Goal: Task Accomplishment & Management: Complete application form

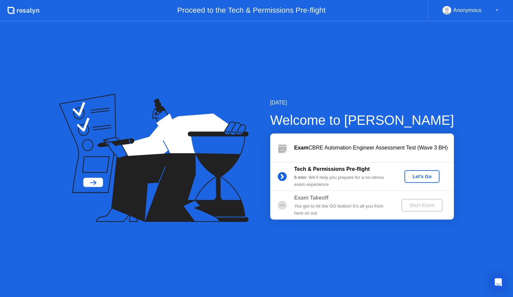
click at [416, 176] on div "Let's Go" at bounding box center [422, 176] width 30 height 5
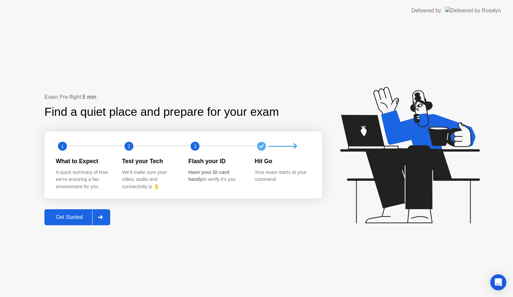
click at [65, 219] on div "Get Started" at bounding box center [69, 218] width 46 height 6
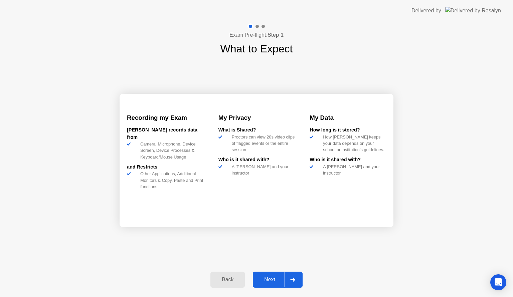
click at [273, 284] on button "Next" at bounding box center [278, 280] width 50 height 16
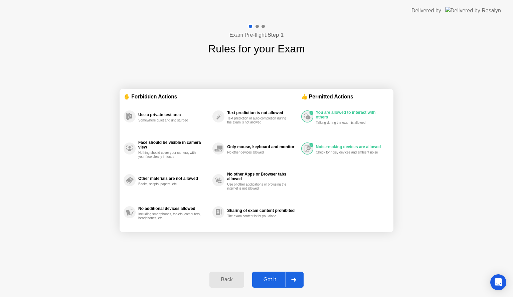
click at [267, 279] on div "Got it" at bounding box center [269, 280] width 31 height 6
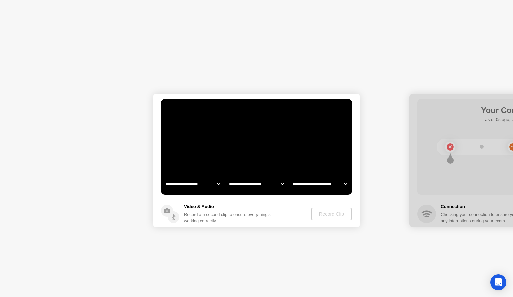
select select "**********"
select select "*******"
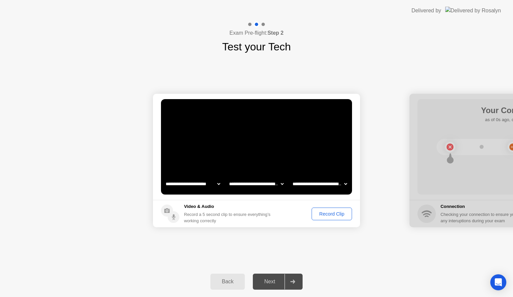
click at [335, 215] on div "Record Clip" at bounding box center [332, 213] width 36 height 5
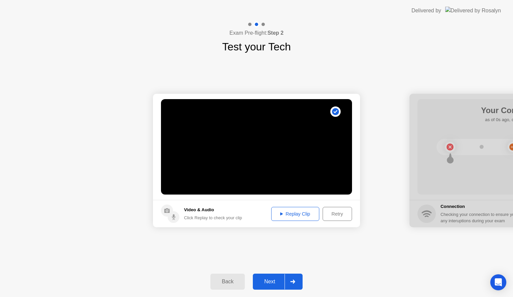
click at [270, 283] on div "Next" at bounding box center [270, 282] width 30 height 6
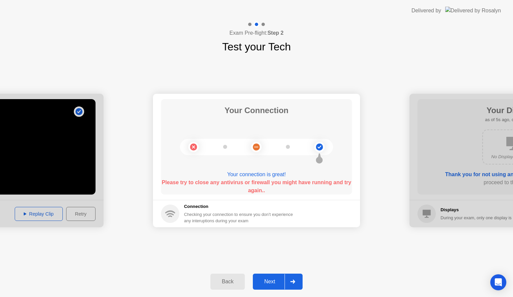
click at [270, 280] on div "Next" at bounding box center [270, 282] width 30 height 6
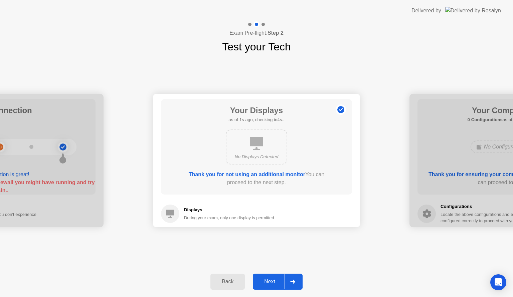
click at [268, 280] on div "Next" at bounding box center [270, 282] width 30 height 6
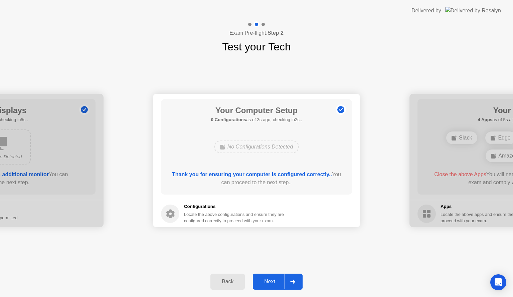
click at [270, 281] on div "Next" at bounding box center [270, 282] width 30 height 6
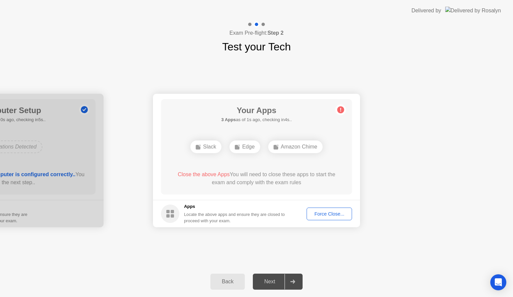
click at [338, 216] on div "Force Close..." at bounding box center [329, 213] width 41 height 5
click at [323, 214] on div "Force Close..." at bounding box center [329, 213] width 41 height 5
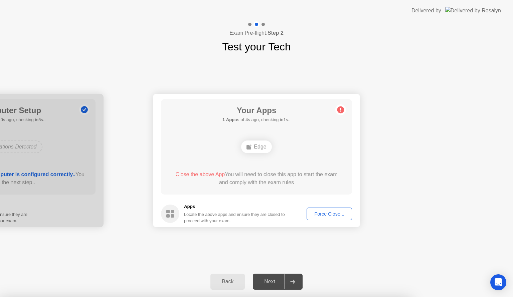
click at [257, 148] on div "Edge" at bounding box center [256, 147] width 30 height 13
click at [233, 281] on div "Back" at bounding box center [228, 282] width 30 height 6
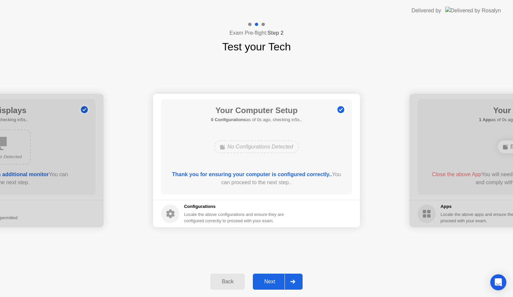
click at [266, 281] on div "Next" at bounding box center [270, 282] width 30 height 6
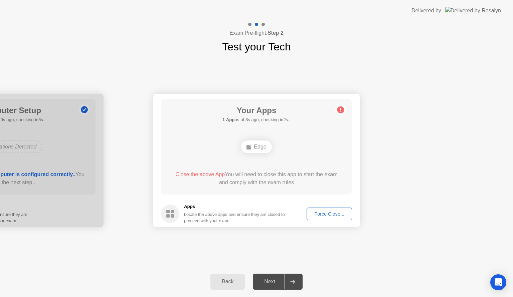
click at [319, 216] on div "Force Close..." at bounding box center [329, 213] width 41 height 5
click at [339, 110] on circle at bounding box center [340, 110] width 7 height 7
click at [225, 286] on button "Back" at bounding box center [227, 282] width 34 height 16
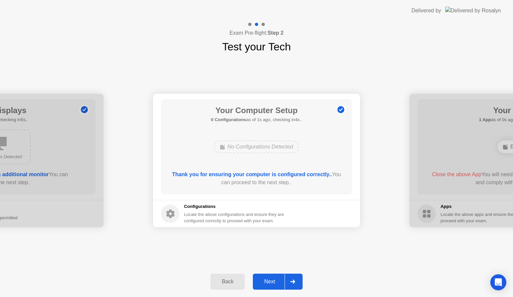
click at [225, 286] on button "Back" at bounding box center [227, 282] width 34 height 16
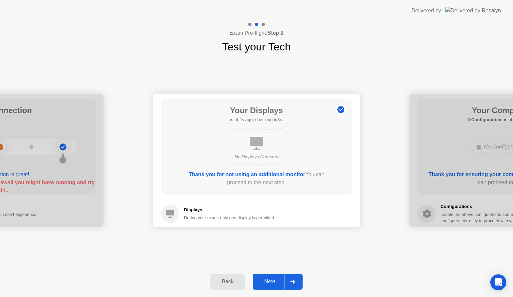
click at [272, 282] on div "Next" at bounding box center [270, 282] width 30 height 6
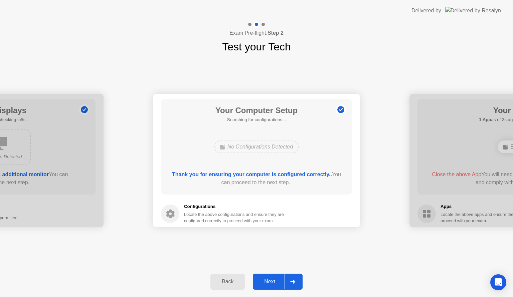
click at [272, 282] on div "Next" at bounding box center [270, 282] width 30 height 6
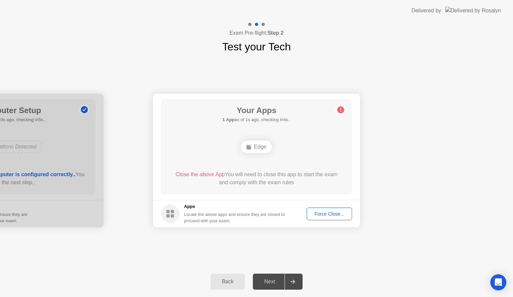
click at [315, 215] on div "Force Close..." at bounding box center [329, 213] width 41 height 5
click at [335, 213] on div "Force Close..." at bounding box center [329, 213] width 41 height 5
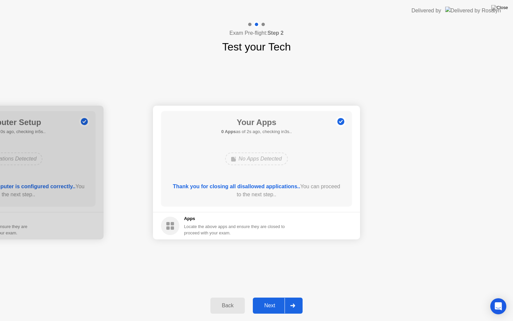
click at [228, 297] on div "Back" at bounding box center [228, 305] width 30 height 6
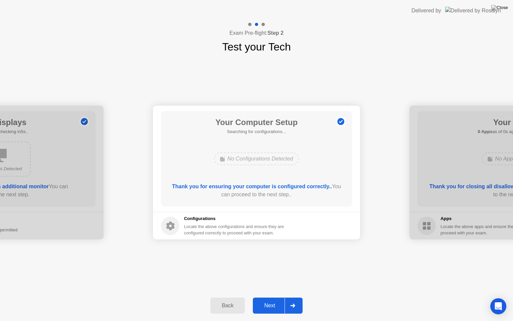
click at [228, 297] on div "Back" at bounding box center [228, 305] width 30 height 6
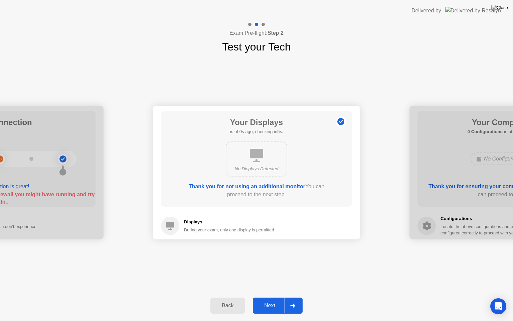
click at [228, 297] on div "Back" at bounding box center [228, 305] width 30 height 6
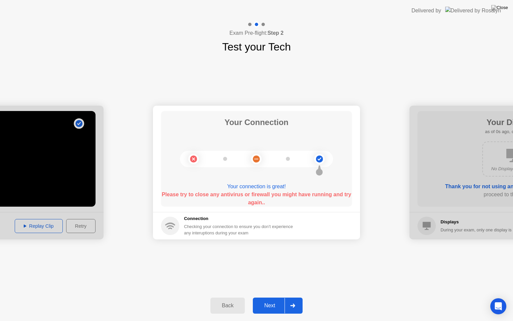
click at [228, 297] on div "Back" at bounding box center [228, 305] width 30 height 6
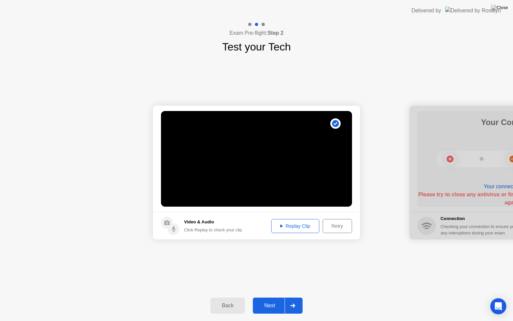
click at [228, 297] on div "Back" at bounding box center [228, 305] width 30 height 6
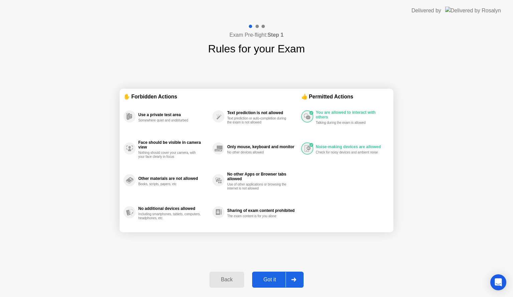
click at [227, 283] on div "Back" at bounding box center [226, 280] width 30 height 6
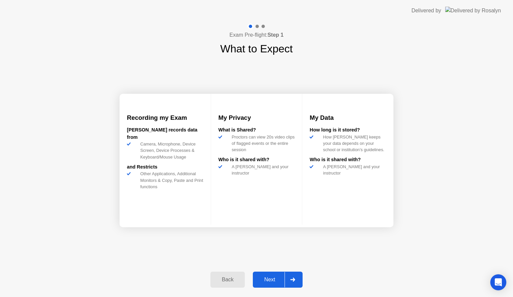
click at [226, 282] on div "Back" at bounding box center [228, 280] width 30 height 6
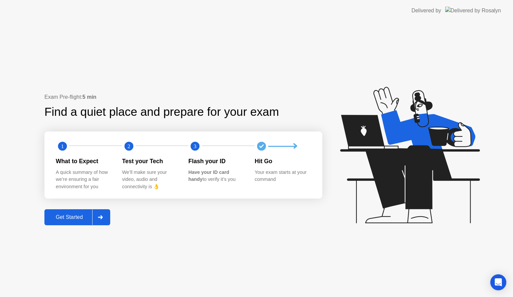
click at [65, 218] on div "Get Started" at bounding box center [69, 218] width 46 height 6
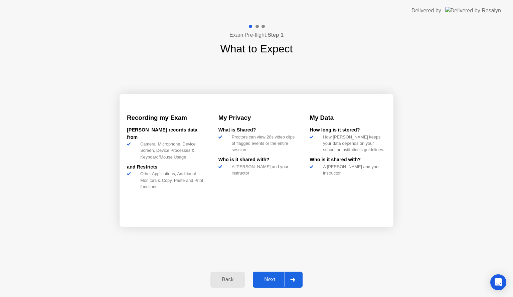
click at [258, 283] on div "Next" at bounding box center [270, 280] width 30 height 6
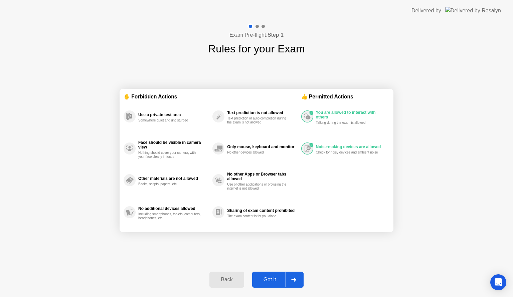
click at [263, 282] on div "Got it" at bounding box center [269, 280] width 31 height 6
select select "**********"
select select "*******"
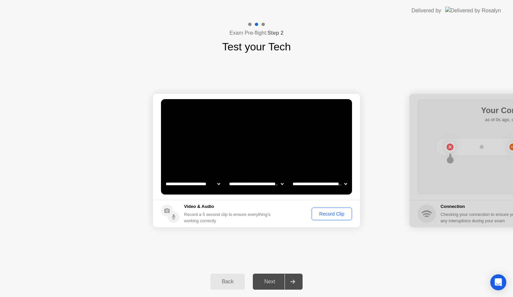
click at [321, 213] on div "Record Clip" at bounding box center [332, 213] width 36 height 5
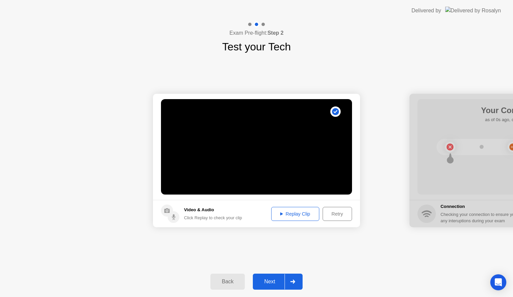
click at [270, 279] on div "Next" at bounding box center [270, 282] width 30 height 6
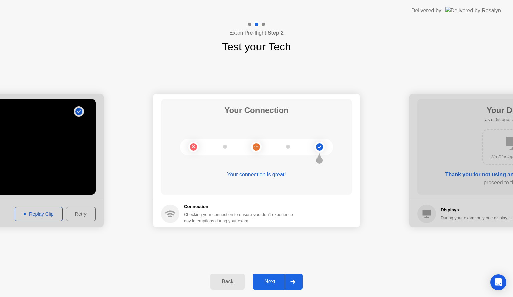
click at [268, 281] on div "Next" at bounding box center [270, 282] width 30 height 6
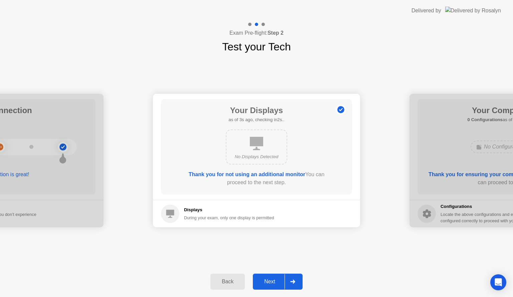
click at [272, 287] on button "Next" at bounding box center [278, 282] width 50 height 16
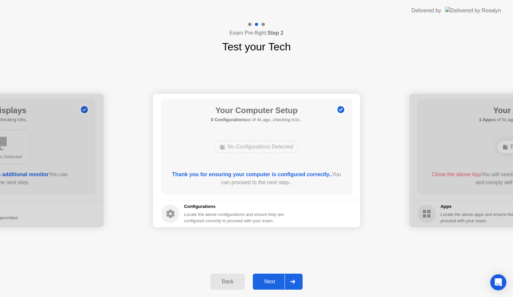
click at [272, 282] on div "Next" at bounding box center [270, 282] width 30 height 6
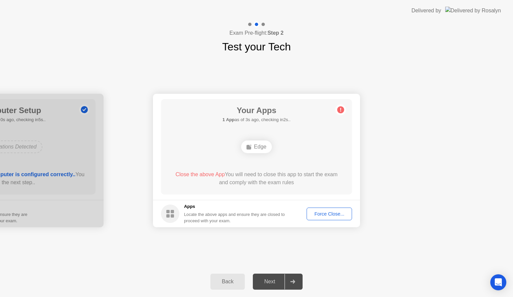
click at [224, 287] on button "Back" at bounding box center [227, 282] width 34 height 16
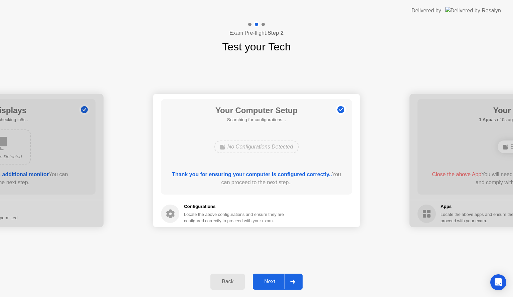
click at [225, 281] on div "Back" at bounding box center [228, 282] width 30 height 6
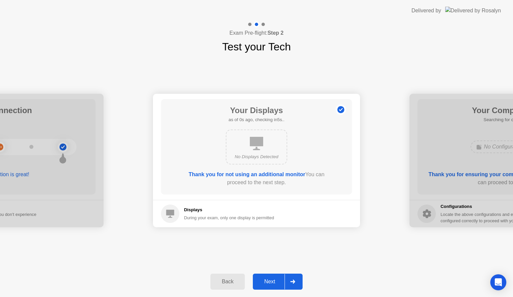
click at [225, 281] on div "Back" at bounding box center [228, 282] width 30 height 6
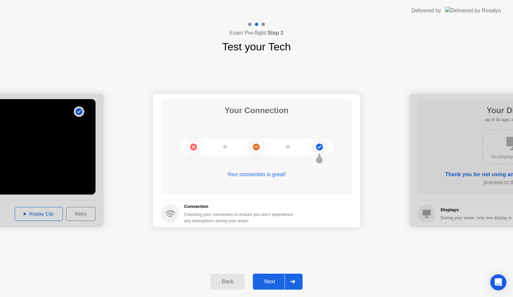
click at [225, 281] on div "Back" at bounding box center [228, 282] width 30 height 6
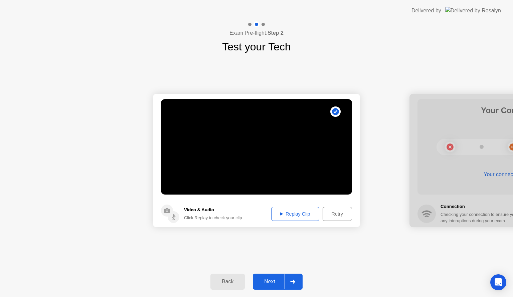
click at [225, 281] on div "Back" at bounding box center [228, 282] width 30 height 6
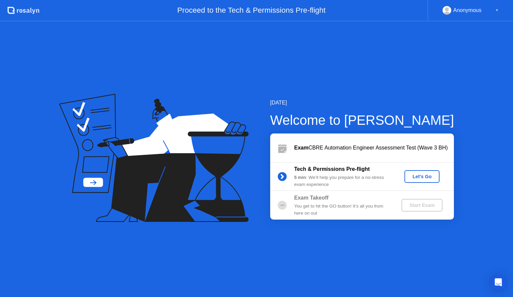
click at [422, 177] on div "Let's Go" at bounding box center [422, 176] width 30 height 5
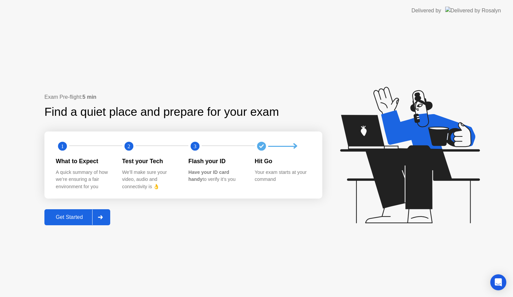
click at [79, 219] on div "Get Started" at bounding box center [69, 218] width 46 height 6
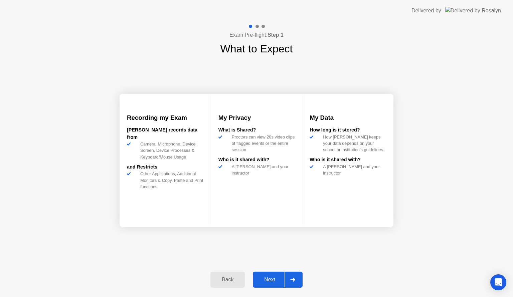
click at [268, 277] on div "Next" at bounding box center [270, 280] width 30 height 6
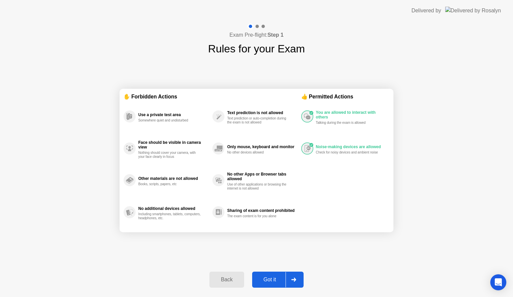
click at [270, 278] on div "Got it" at bounding box center [269, 280] width 31 height 6
select select "**********"
select select "*******"
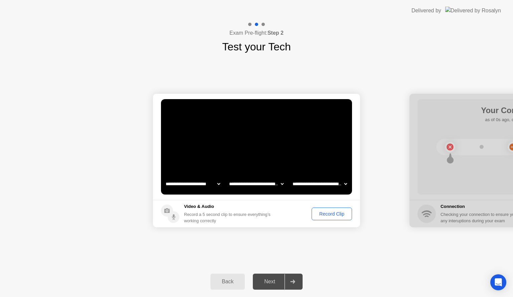
click at [325, 215] on div "Record Clip" at bounding box center [332, 213] width 36 height 5
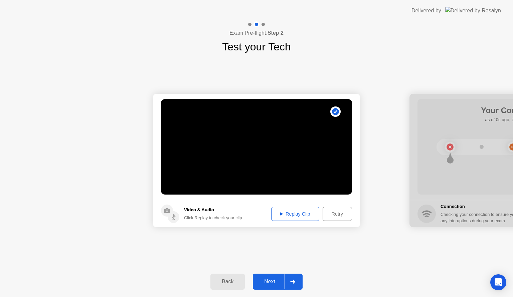
click at [270, 281] on div "Next" at bounding box center [270, 282] width 30 height 6
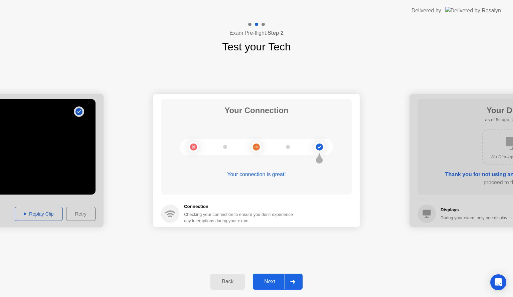
click at [271, 284] on div "Next" at bounding box center [270, 282] width 30 height 6
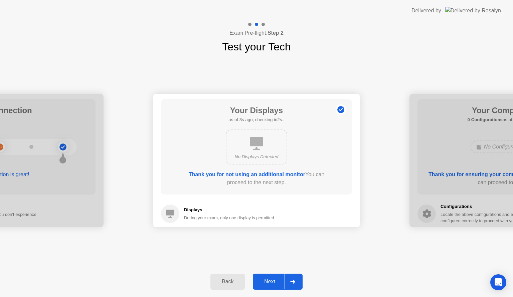
click at [271, 284] on div "Next" at bounding box center [270, 282] width 30 height 6
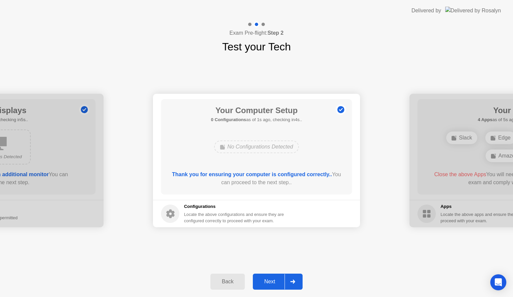
click at [271, 284] on div "Next" at bounding box center [270, 282] width 30 height 6
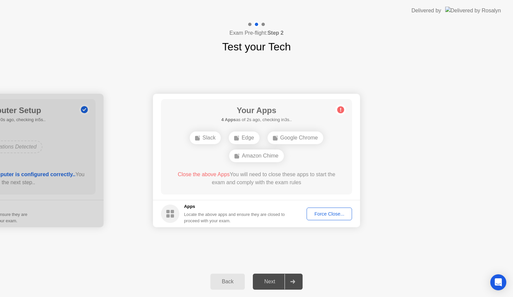
click at [320, 214] on div "Force Close..." at bounding box center [329, 213] width 41 height 5
click at [323, 216] on div "Force Close..." at bounding box center [329, 213] width 41 height 5
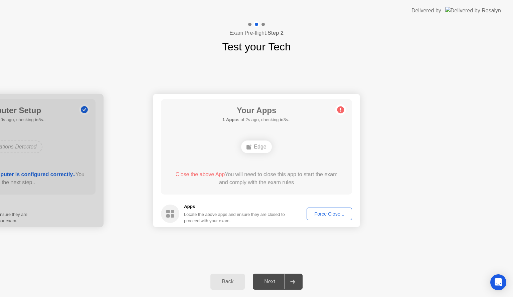
click at [319, 217] on div "Force Close..." at bounding box center [329, 213] width 41 height 5
click at [320, 213] on div "Force Close..." at bounding box center [329, 213] width 41 height 5
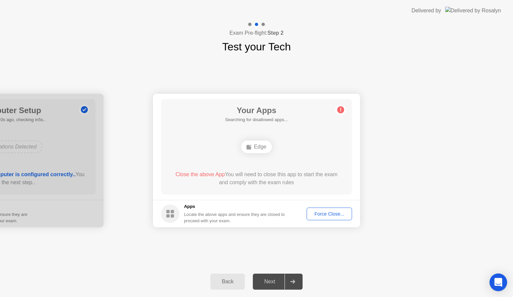
click at [500, 283] on icon "Open Intercom Messenger" at bounding box center [499, 282] width 8 height 9
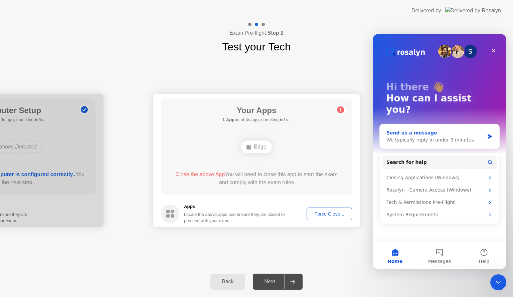
click at [404, 137] on div "We typically reply in under 3 minutes" at bounding box center [436, 140] width 98 height 7
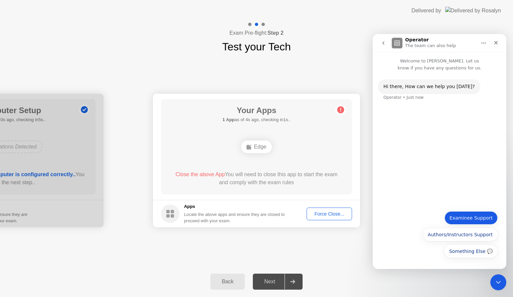
click at [467, 219] on button "Examinee Support" at bounding box center [471, 217] width 53 height 13
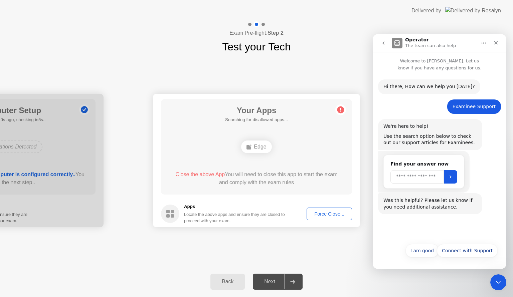
click at [408, 180] on input "Search" at bounding box center [417, 176] width 53 height 13
type input "**********"
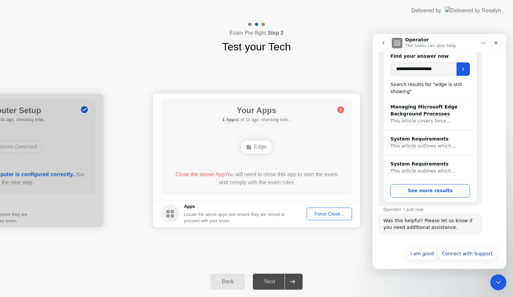
scroll to position [111, 0]
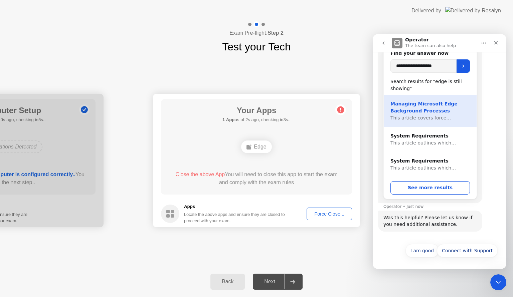
click at [421, 110] on div "Managing Microsoft Edge Background Processes" at bounding box center [431, 108] width 80 height 14
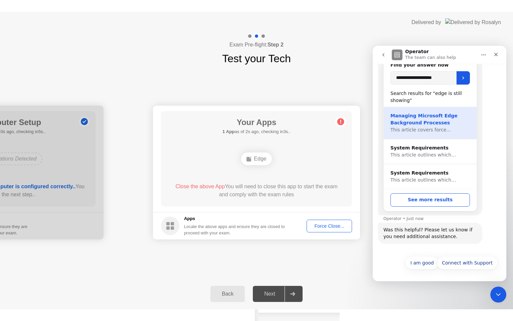
scroll to position [0, 0]
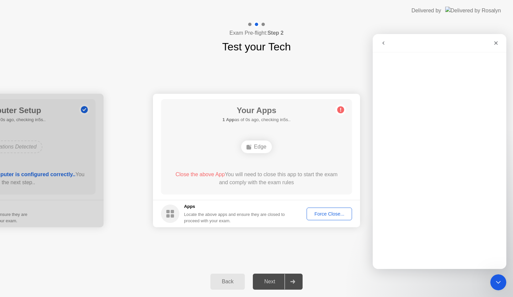
click at [315, 214] on div "Force Close..." at bounding box center [329, 213] width 41 height 5
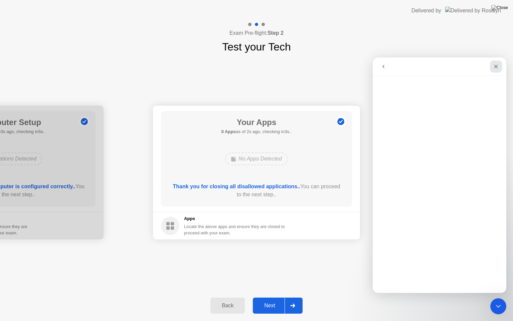
click at [494, 67] on icon "Close" at bounding box center [495, 66] width 5 height 5
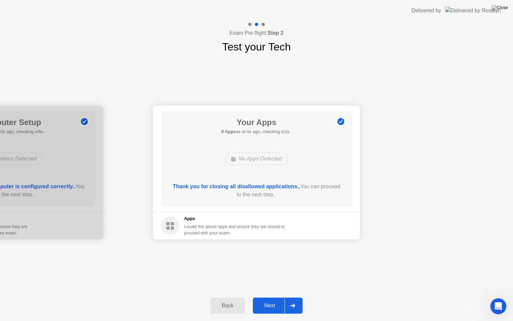
click at [270, 297] on div "Next" at bounding box center [270, 305] width 30 height 6
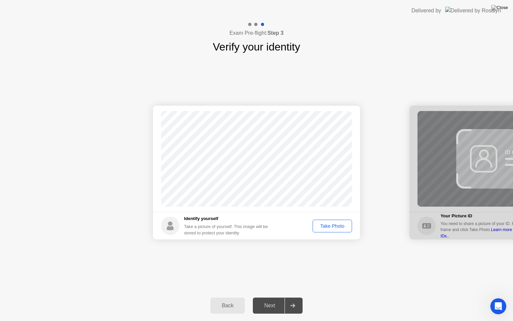
click at [325, 225] on div "Take Photo" at bounding box center [332, 225] width 35 height 5
click at [275, 297] on div "Next" at bounding box center [270, 305] width 30 height 6
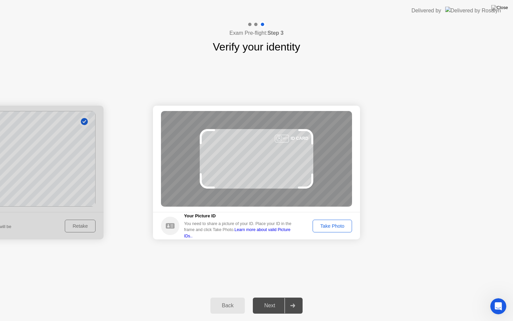
click at [257, 234] on link "Learn more about valid Picture IDs.." at bounding box center [237, 232] width 107 height 11
click at [333, 224] on div "Take Photo" at bounding box center [332, 225] width 35 height 5
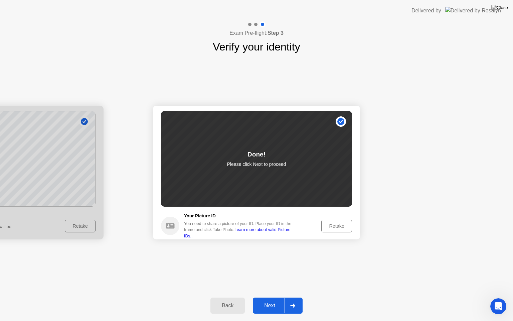
click at [269, 297] on div "Next" at bounding box center [270, 305] width 30 height 6
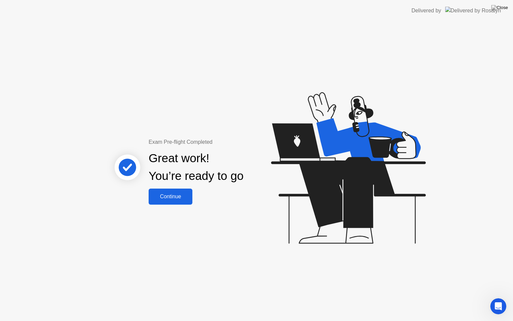
click at [185, 197] on div "Continue" at bounding box center [171, 196] width 40 height 6
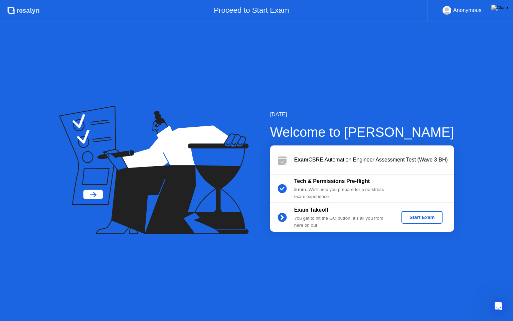
click at [428, 215] on div "Start Exam" at bounding box center [422, 217] width 36 height 5
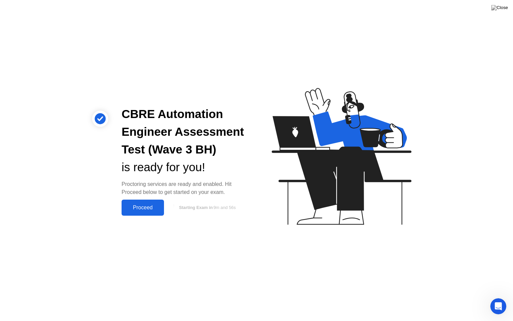
click at [145, 207] on div "Proceed" at bounding box center [143, 207] width 38 height 6
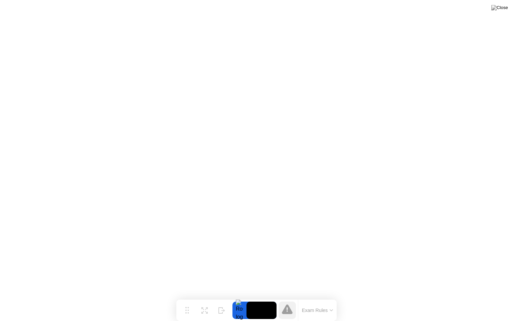
click at [328, 297] on button "Exam Rules" at bounding box center [317, 310] width 35 height 6
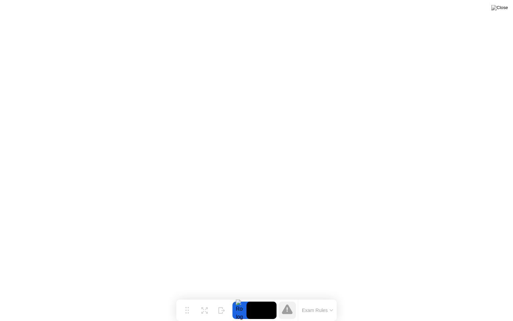
click at [289, 297] on icon at bounding box center [287, 309] width 11 height 10
click at [505, 9] on img at bounding box center [499, 7] width 17 height 5
